Goal: Contribute content

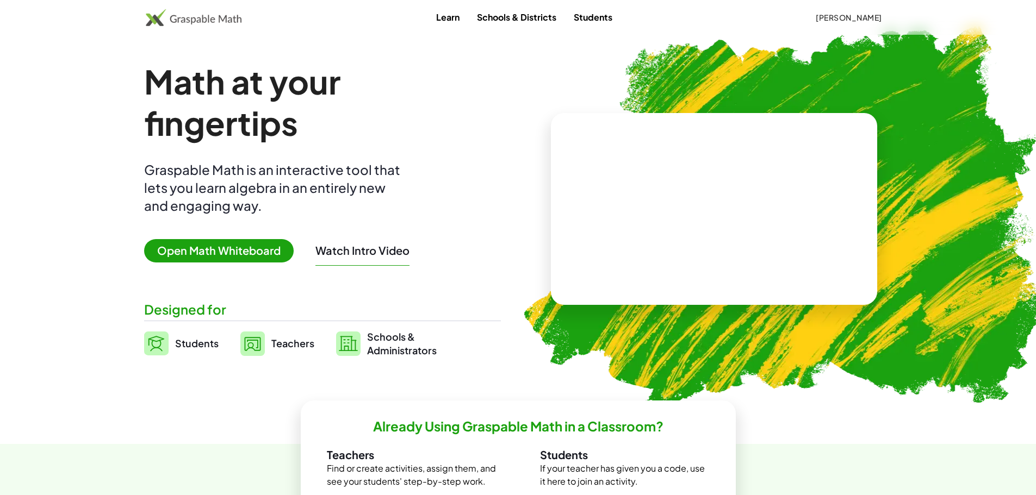
click at [189, 340] on span "Students" at bounding box center [196, 343] width 43 height 13
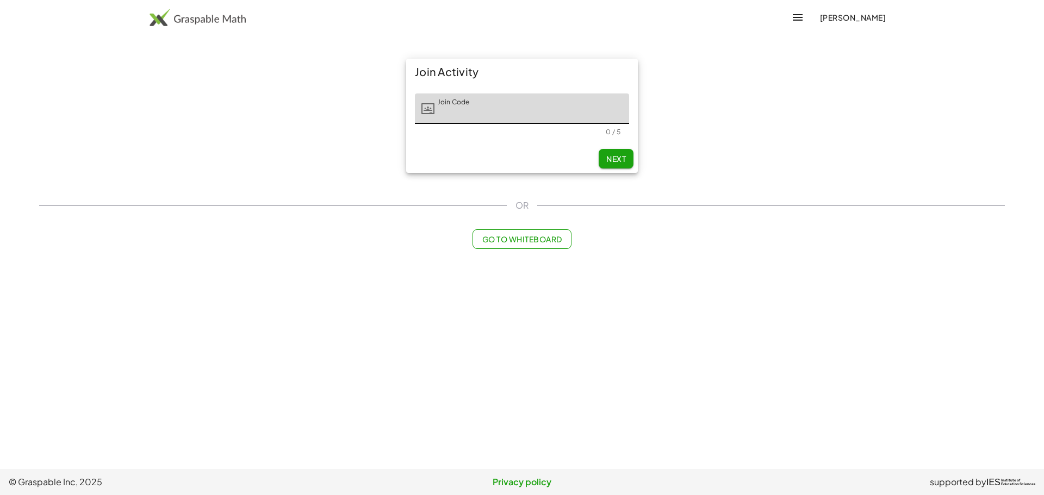
click at [543, 241] on span "Go to Whiteboard" at bounding box center [522, 239] width 80 height 10
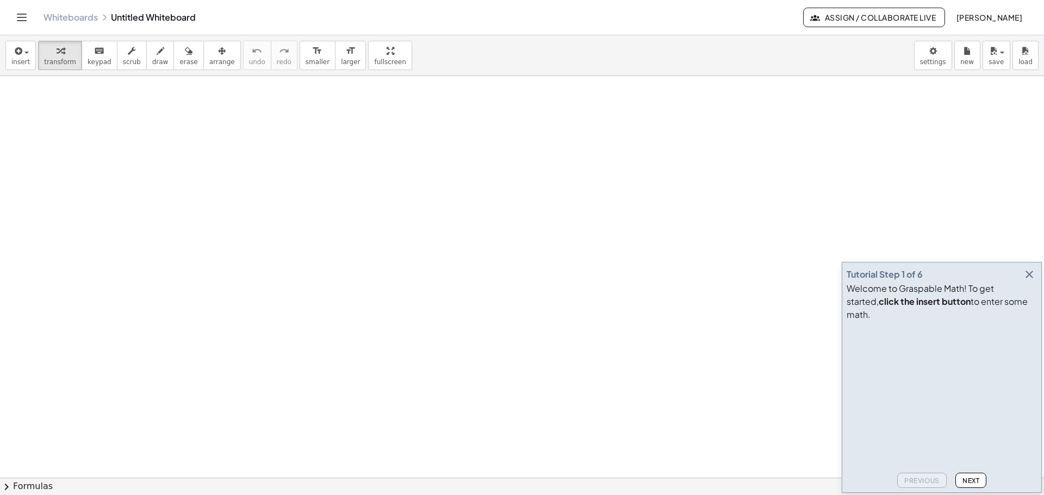
click at [974, 18] on span "[PERSON_NAME]" at bounding box center [989, 18] width 66 height 10
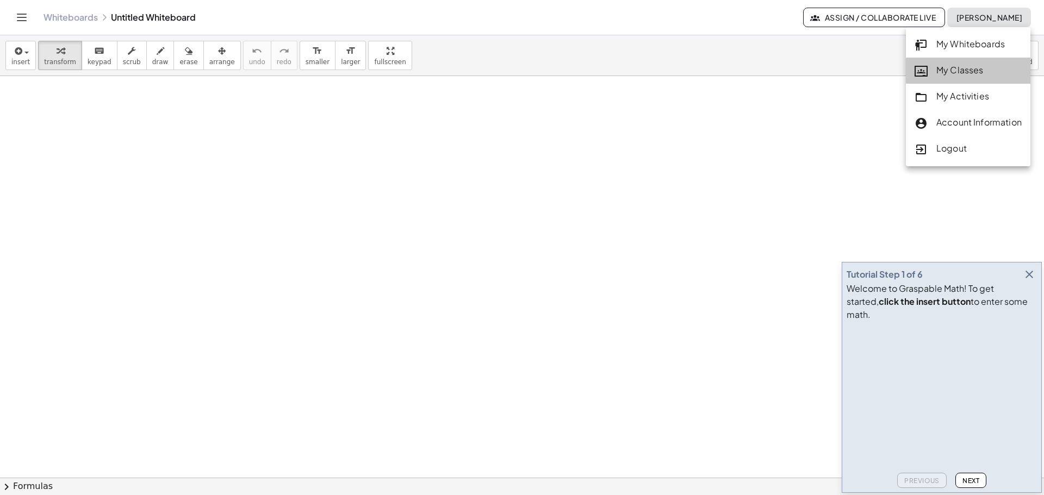
click at [964, 68] on div "My Classes" at bounding box center [967, 71] width 107 height 14
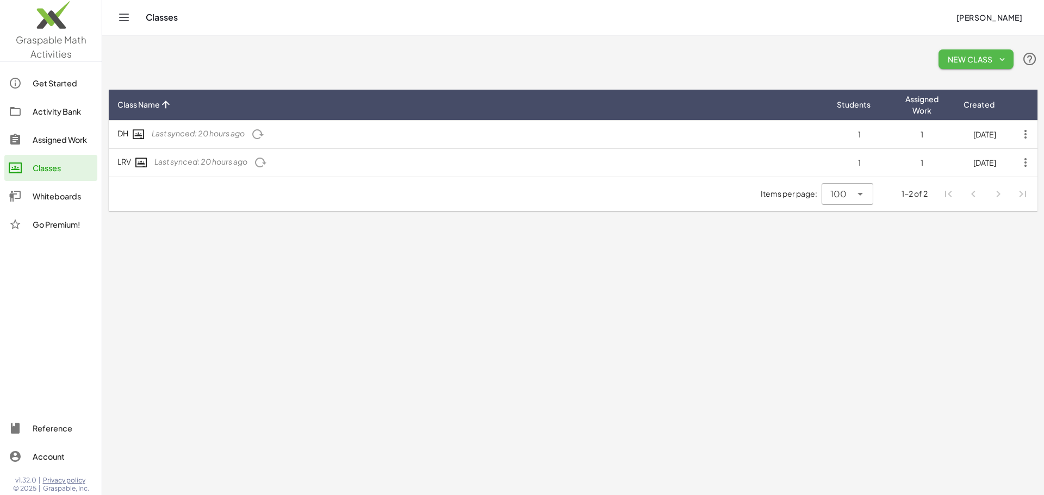
click at [976, 63] on span "New Class" at bounding box center [976, 59] width 58 height 10
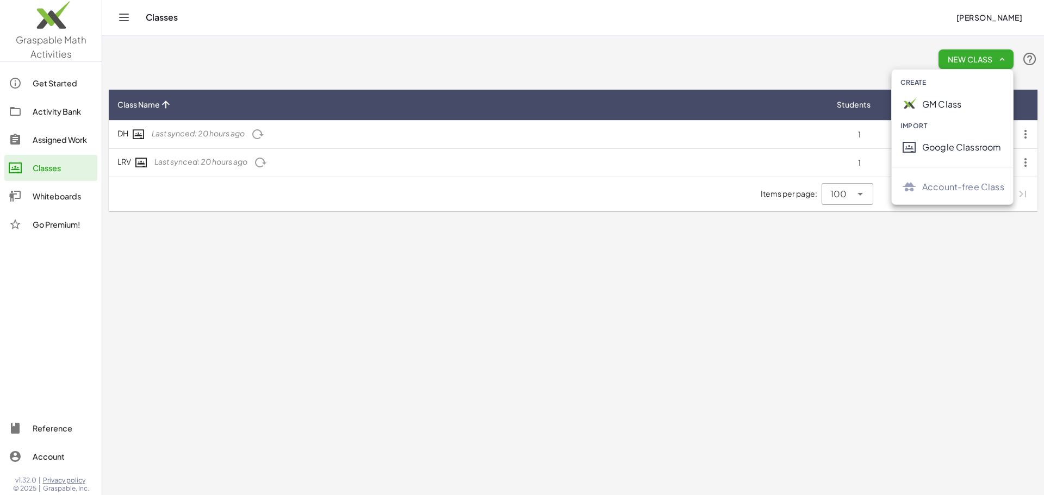
click at [949, 152] on div "Google Classroom" at bounding box center [963, 147] width 82 height 13
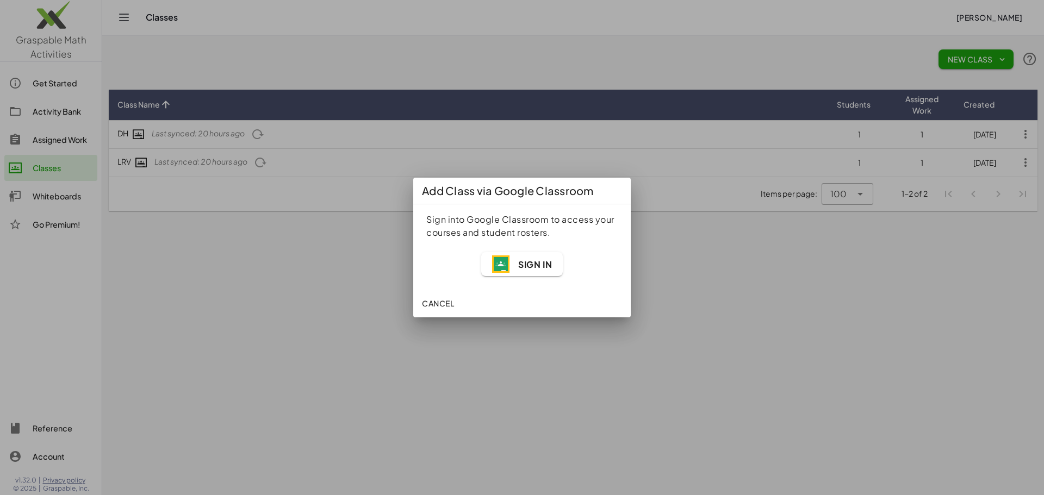
click at [545, 269] on span "Sign In" at bounding box center [535, 264] width 34 height 11
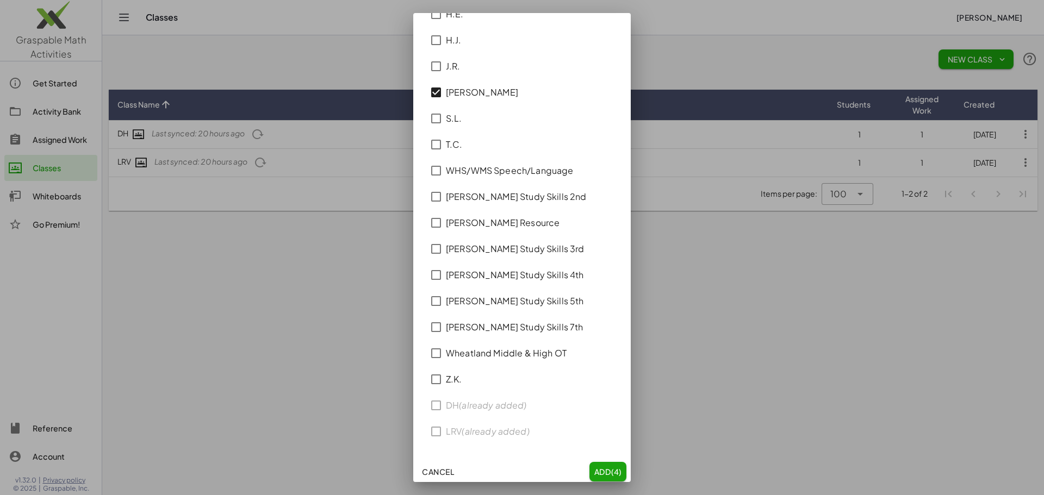
scroll to position [647, 0]
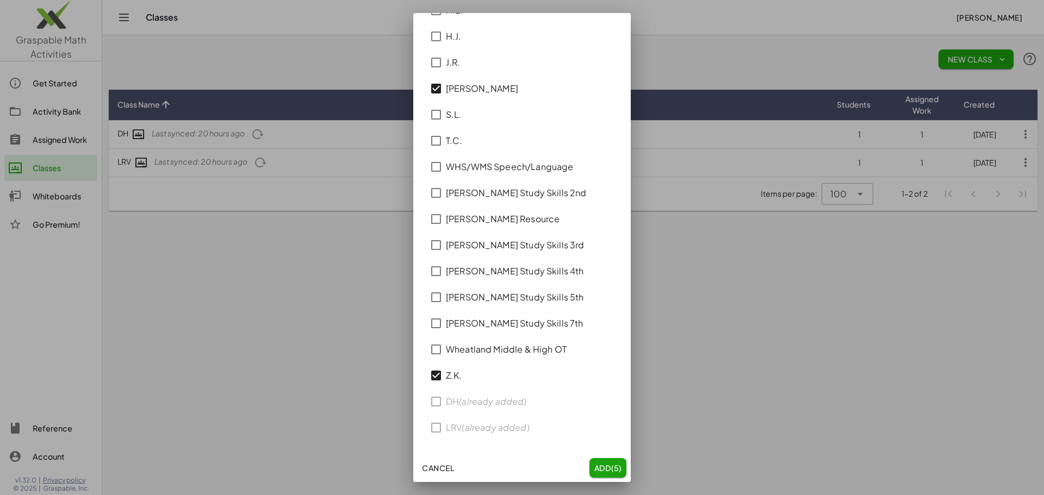
click at [589, 475] on button "Add (5)" at bounding box center [607, 468] width 37 height 20
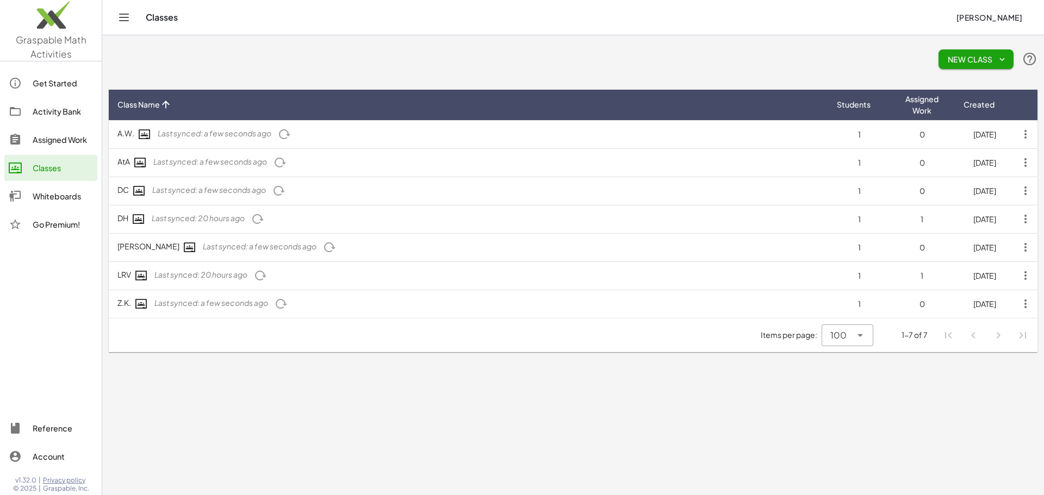
click at [53, 114] on div "Activity Bank" at bounding box center [63, 111] width 60 height 13
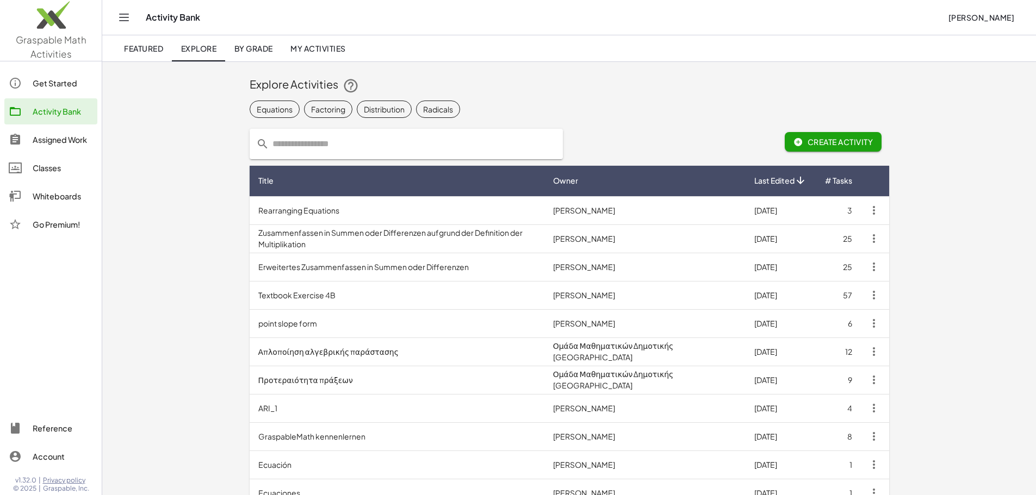
click at [269, 147] on input "text" at bounding box center [412, 144] width 287 height 30
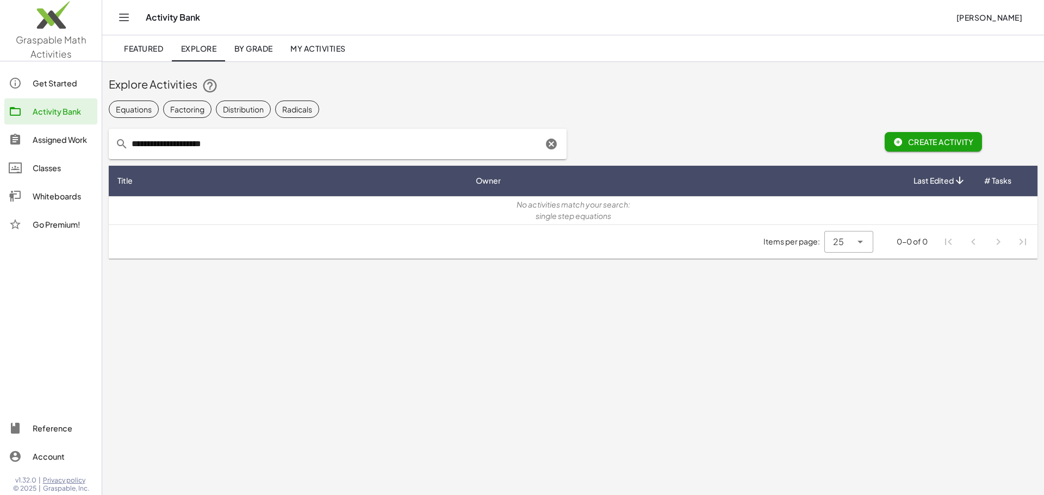
click at [227, 142] on input "**********" at bounding box center [335, 144] width 414 height 30
click at [134, 107] on div "Equations" at bounding box center [134, 109] width 36 height 11
drag, startPoint x: 235, startPoint y: 149, endPoint x: 182, endPoint y: 144, distance: 53.6
click at [182, 144] on input "**********" at bounding box center [335, 144] width 414 height 30
click at [194, 148] on input "**********" at bounding box center [335, 144] width 414 height 30
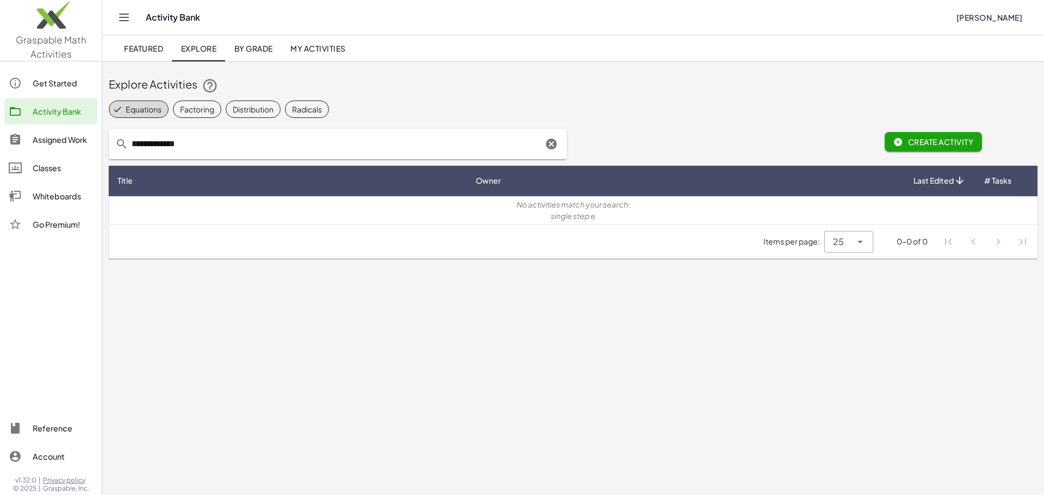
type input "**********"
drag, startPoint x: 188, startPoint y: 144, endPoint x: 129, endPoint y: 149, distance: 59.6
click at [129, 149] on input "**********" at bounding box center [335, 144] width 414 height 30
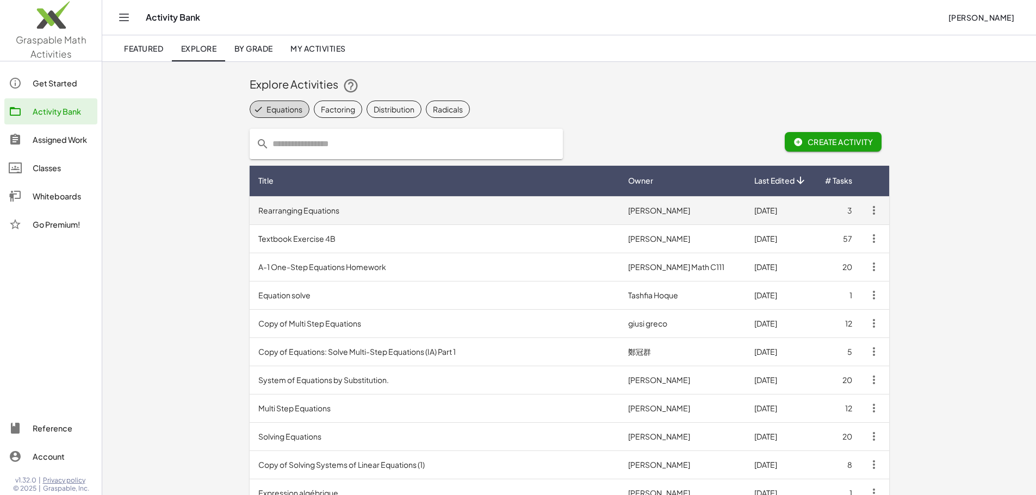
click at [250, 208] on td "Rearranging Equations" at bounding box center [435, 210] width 370 height 28
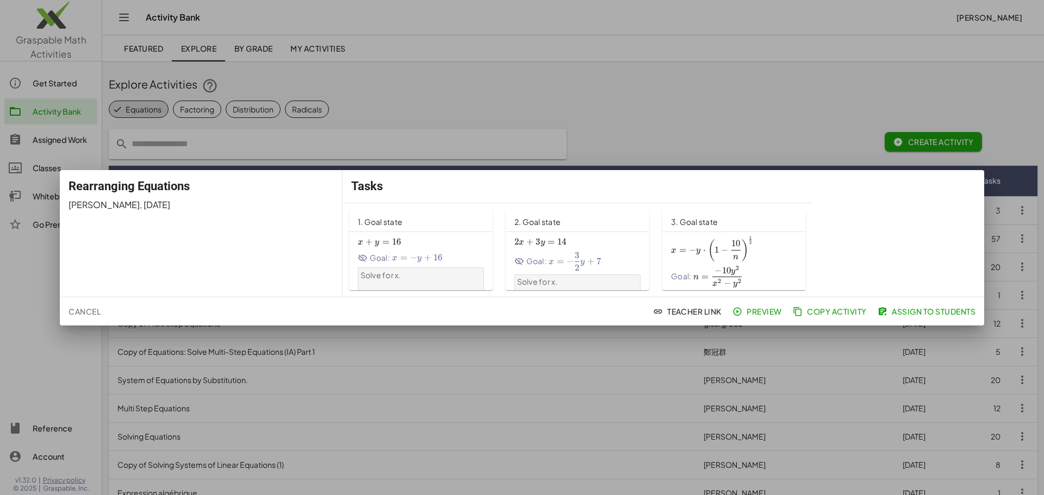
click at [550, 94] on div at bounding box center [522, 247] width 1044 height 495
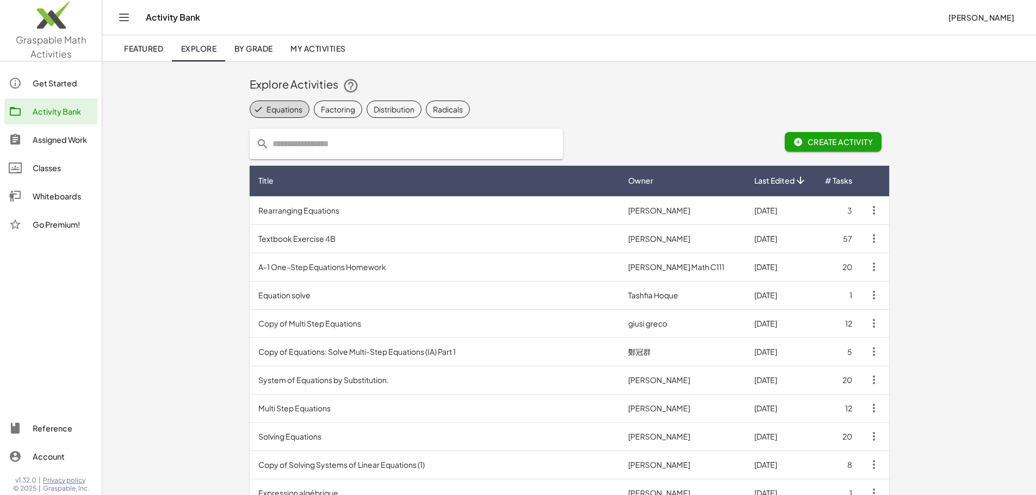
click at [803, 143] on icon "button" at bounding box center [798, 142] width 10 height 10
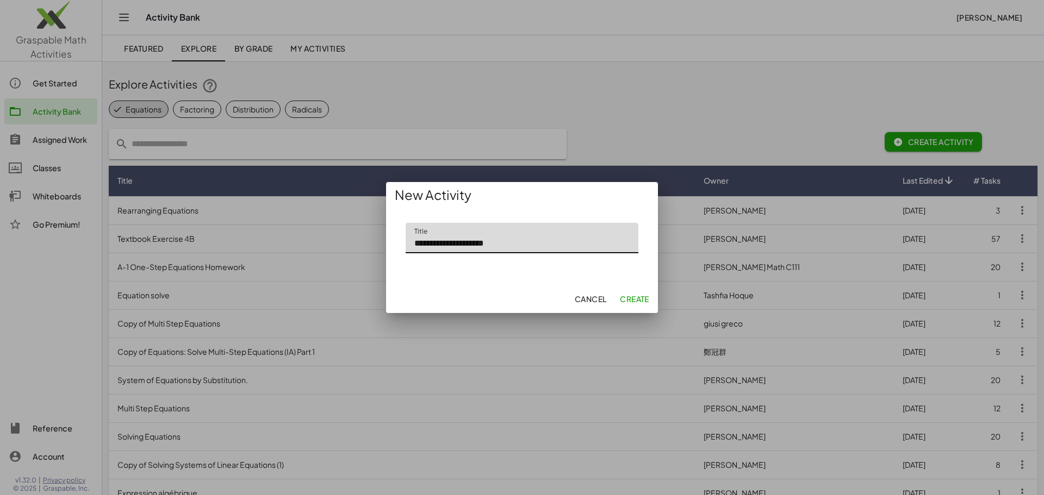
type input "**********"
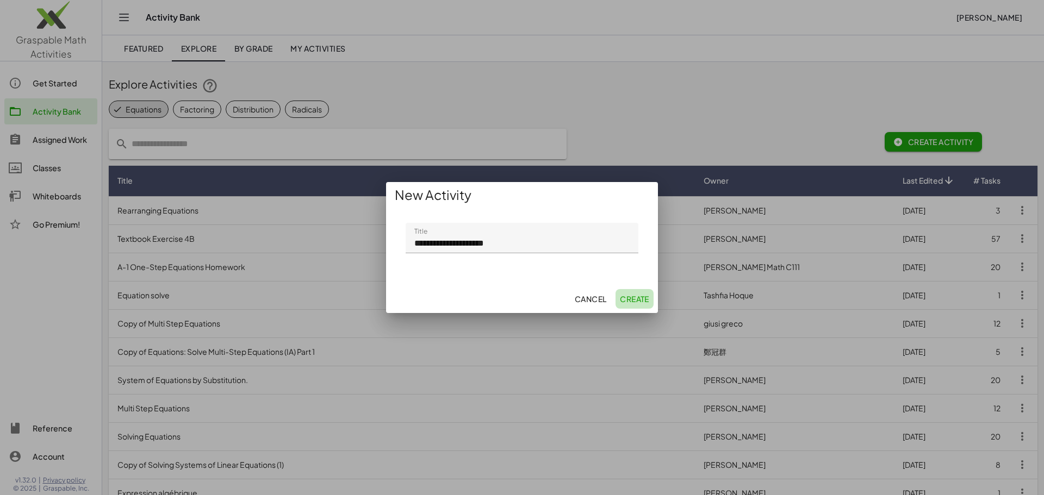
click at [632, 297] on span "Create" at bounding box center [634, 299] width 29 height 10
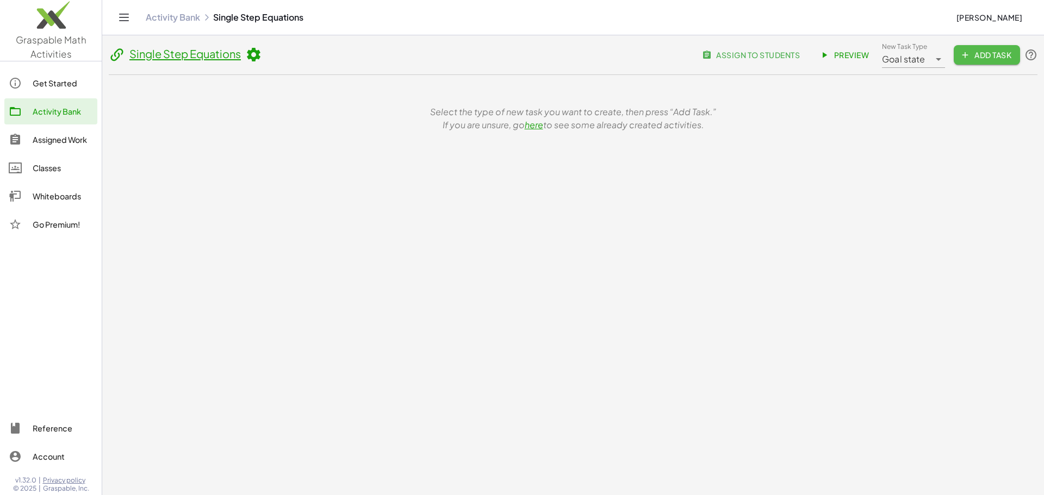
click at [966, 57] on icon "button" at bounding box center [965, 55] width 10 height 10
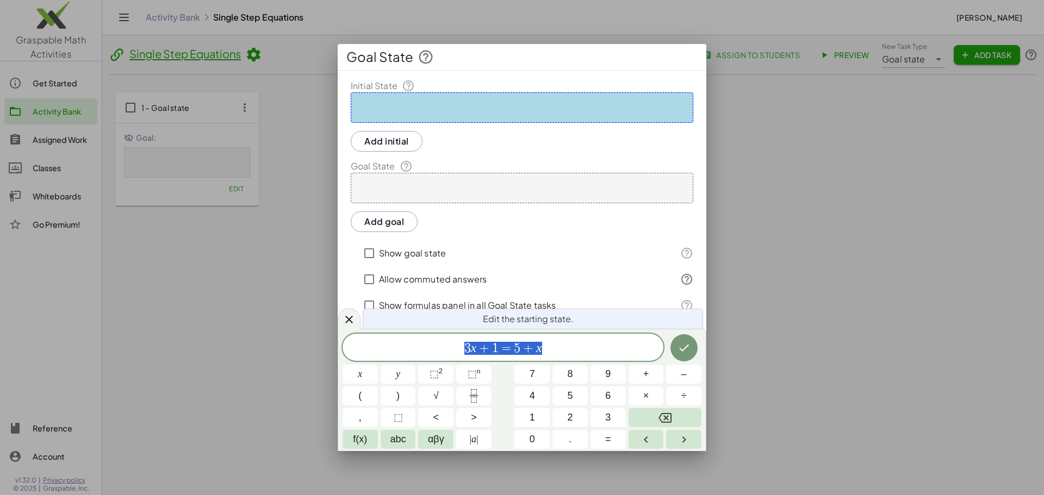
drag, startPoint x: 554, startPoint y: 348, endPoint x: 462, endPoint y: 351, distance: 92.5
click at [462, 351] on span "3 x + 1 = 5 + x" at bounding box center [502, 348] width 321 height 15
click at [1005, 55] on div at bounding box center [522, 247] width 1044 height 495
click at [678, 356] on button "Done" at bounding box center [683, 347] width 27 height 27
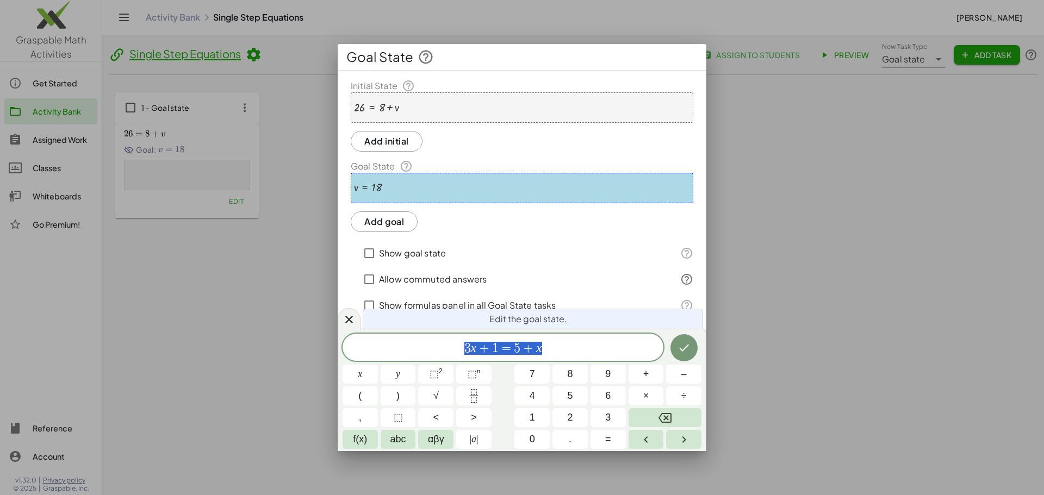
click at [798, 162] on div at bounding box center [522, 247] width 1044 height 495
click at [963, 51] on div at bounding box center [522, 247] width 1044 height 495
drag, startPoint x: 549, startPoint y: 350, endPoint x: 466, endPoint y: 351, distance: 82.1
click at [466, 351] on span "3 x + 1 = 5 + x" at bounding box center [502, 348] width 321 height 15
click at [687, 351] on icon "Done" at bounding box center [683, 347] width 13 height 13
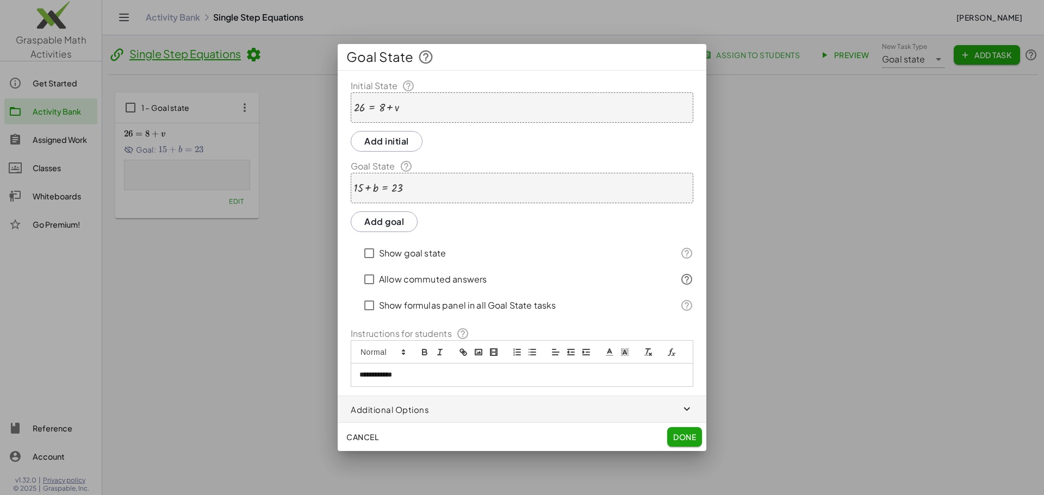
click at [410, 188] on div "+ 15 + b = 23" at bounding box center [522, 188] width 342 height 30
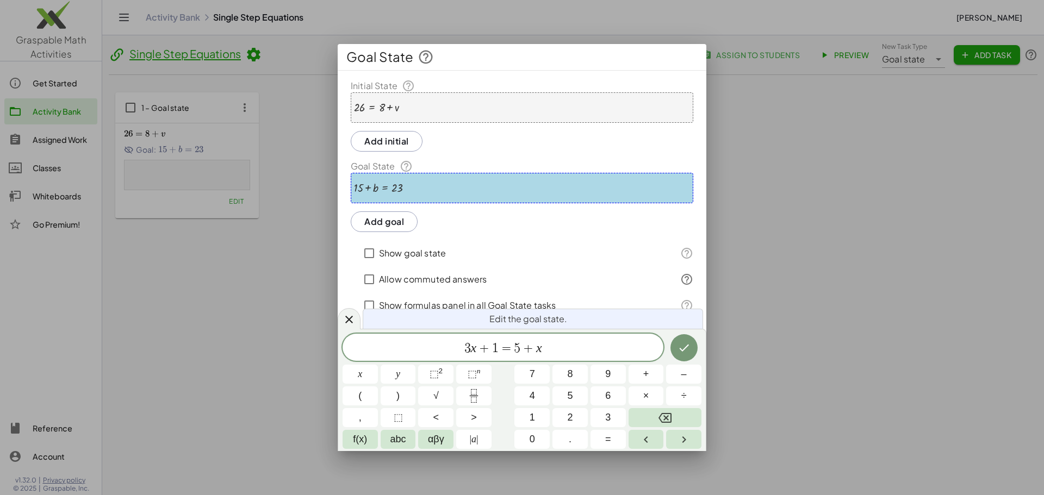
click at [410, 188] on div "+ 15 + b = 23" at bounding box center [522, 188] width 342 height 30
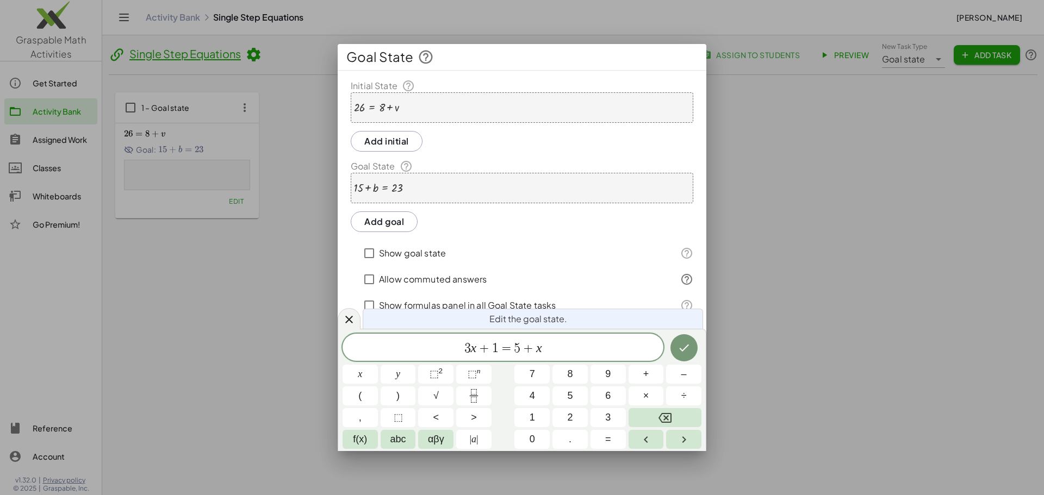
click at [410, 188] on div "+ 15 + b = 23" at bounding box center [522, 188] width 342 height 30
click at [408, 188] on div "+ 15 + b = 23" at bounding box center [522, 188] width 342 height 30
click at [816, 165] on div at bounding box center [522, 247] width 1044 height 495
